Goal: Communication & Community: Participate in discussion

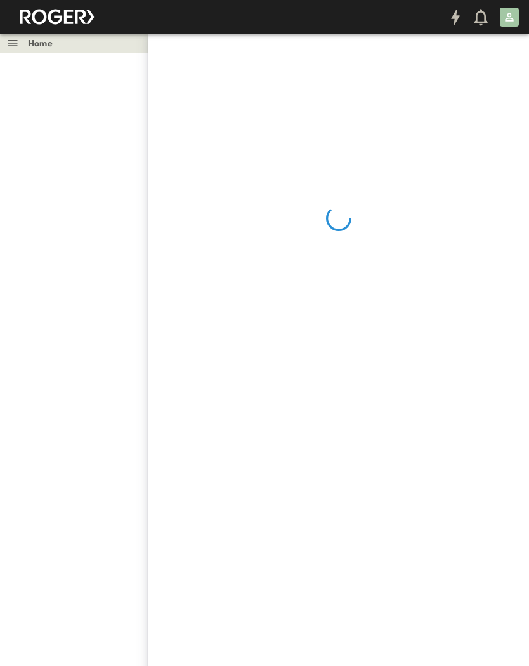
scroll to position [217, 105]
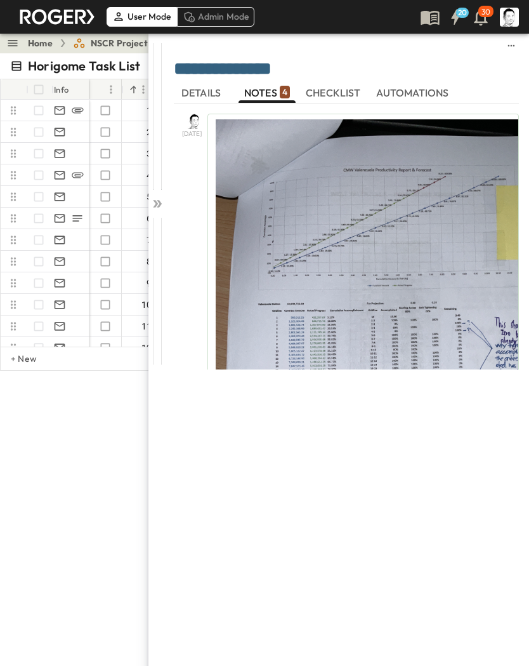
click at [159, 201] on icon at bounding box center [159, 204] width 5 height 8
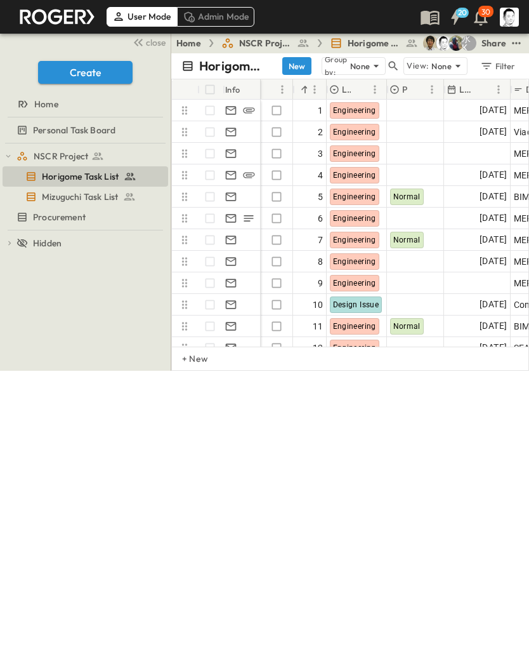
click at [390, 65] on icon "button" at bounding box center [394, 67] width 10 height 10
click at [386, 69] on input "text" at bounding box center [399, 66] width 89 height 18
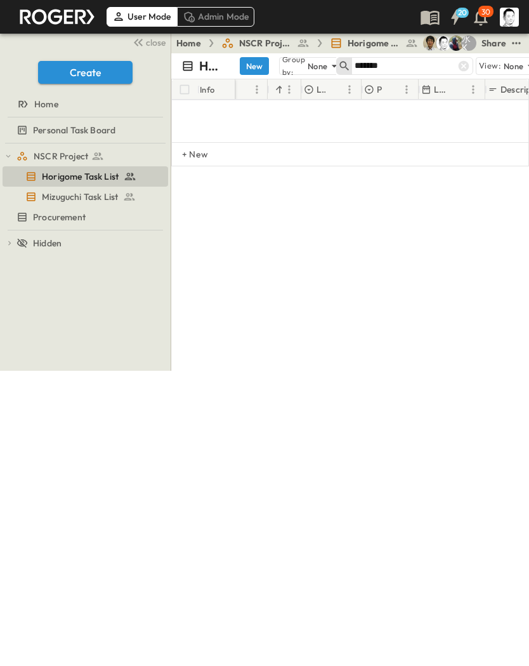
click at [418, 63] on input "*******" at bounding box center [399, 66] width 89 height 18
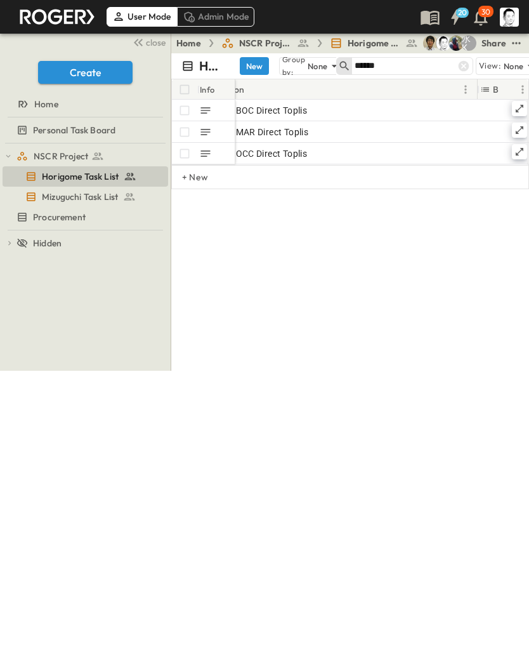
scroll to position [0, 330]
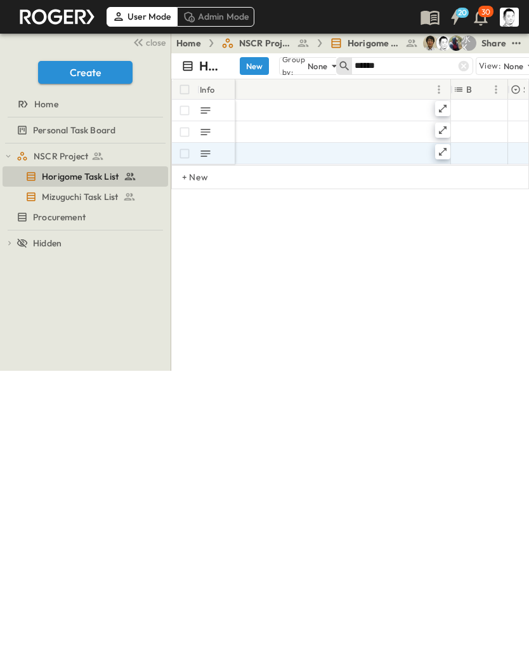
type input "******"
click at [445, 145] on div at bounding box center [443, 151] width 15 height 15
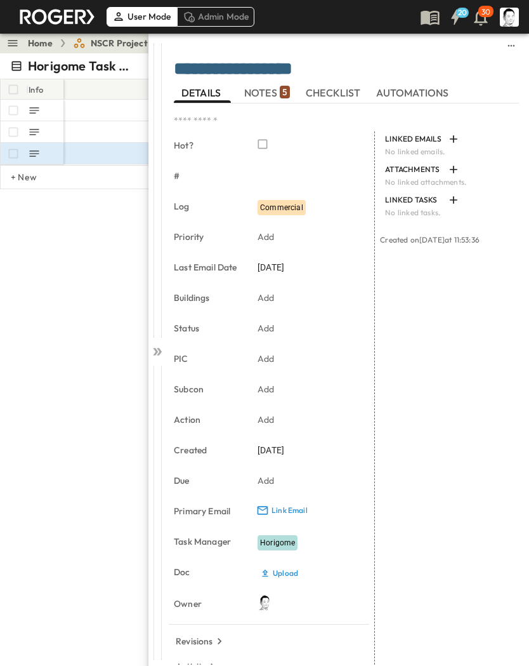
click at [264, 90] on span "NOTES 5" at bounding box center [267, 92] width 46 height 11
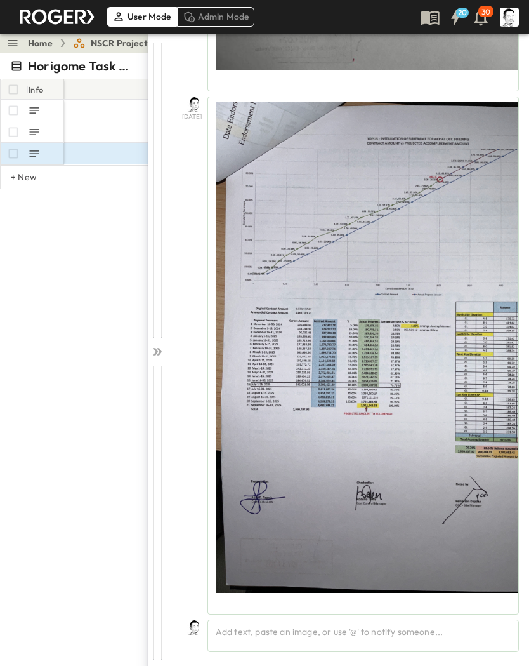
scroll to position [2607, 0]
click at [407, 631] on div "Add text, paste an image, or use '@' to notify someone..." at bounding box center [364, 636] width 312 height 32
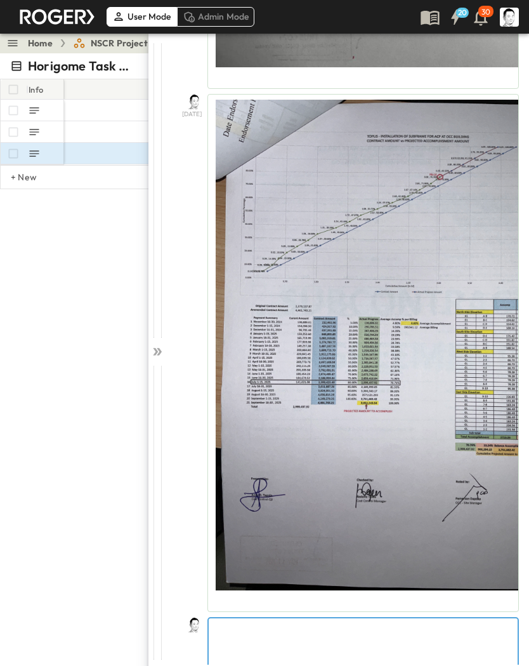
click at [352, 638] on div at bounding box center [363, 646] width 309 height 56
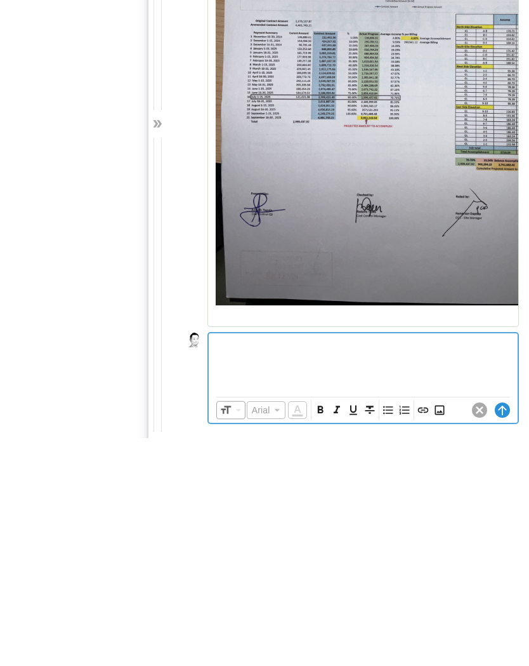
scroll to position [2667, 0]
click at [440, 632] on icon "Insert Image" at bounding box center [440, 638] width 13 height 13
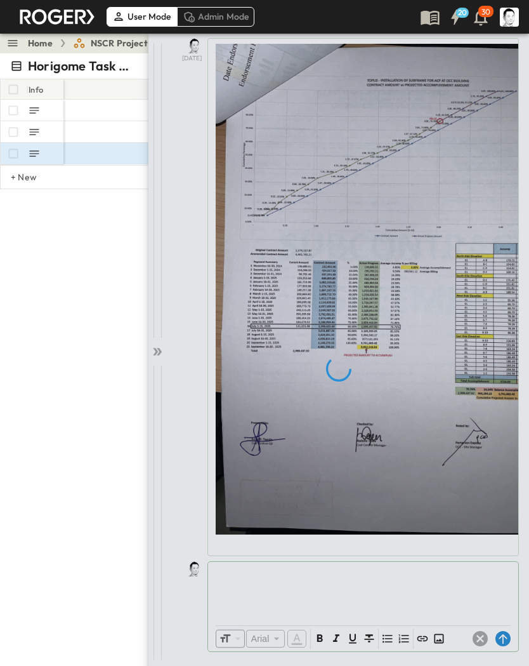
click at [503, 632] on div at bounding box center [339, 368] width 381 height 671
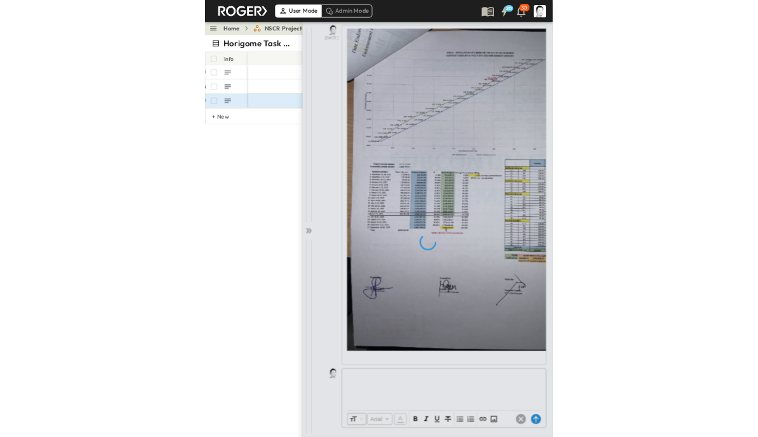
scroll to position [2666, 0]
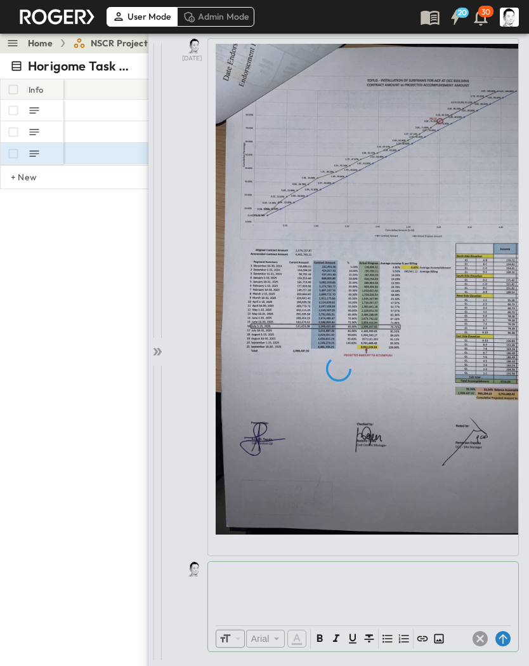
click at [503, 637] on div at bounding box center [339, 368] width 381 height 671
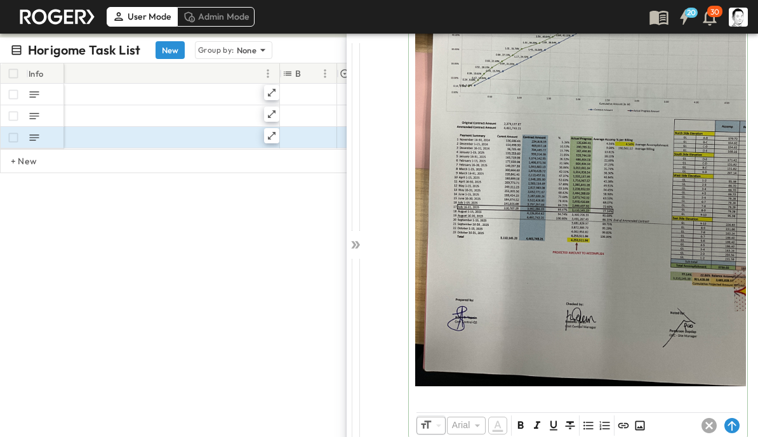
click at [529, 423] on circle at bounding box center [731, 425] width 15 height 15
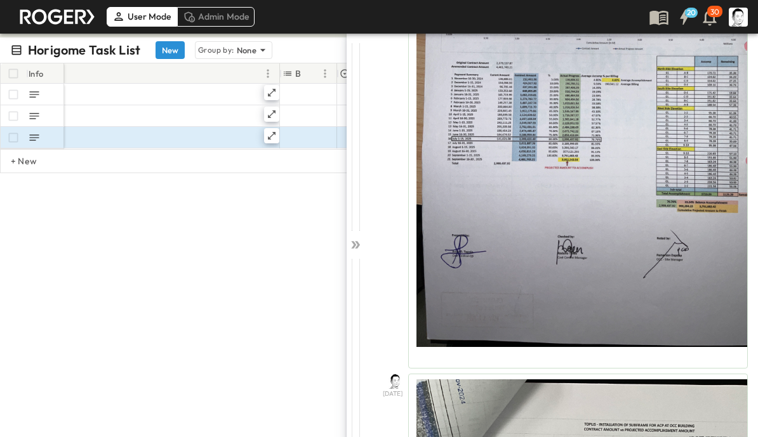
scroll to position [2820, 0]
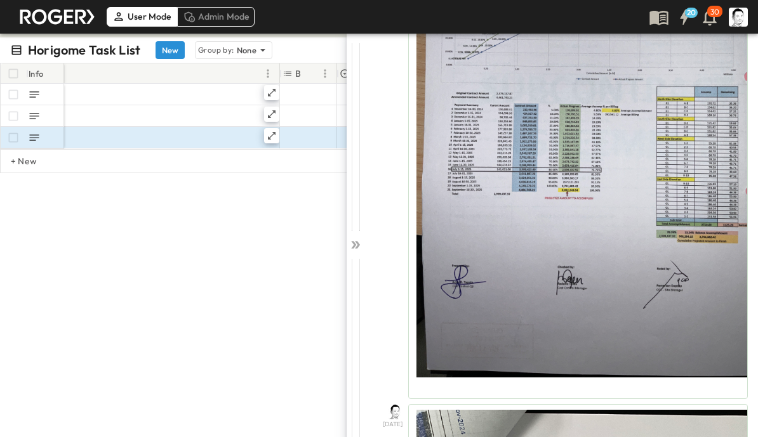
click at [351, 241] on icon at bounding box center [355, 245] width 13 height 13
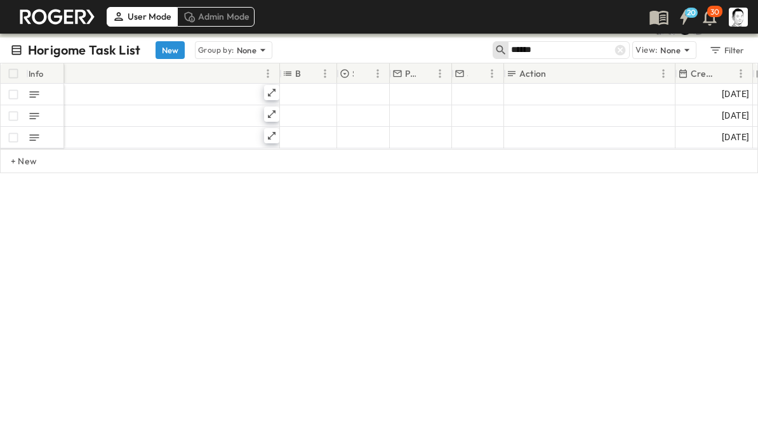
click at [529, 56] on icon at bounding box center [620, 50] width 11 height 11
